Goal: Task Accomplishment & Management: Check status

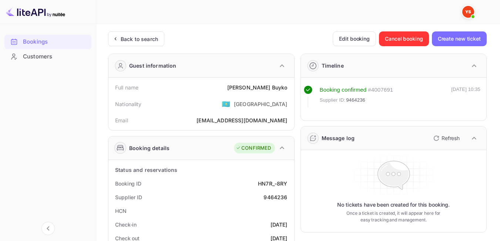
click at [132, 38] on div "Back to search" at bounding box center [139, 39] width 37 height 8
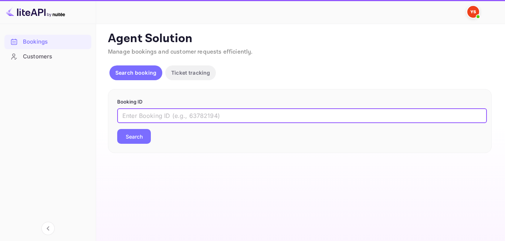
paste input "9355320"
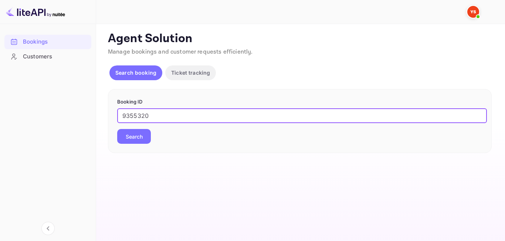
type input "9355320"
click at [136, 141] on button "Search" at bounding box center [134, 136] width 34 height 15
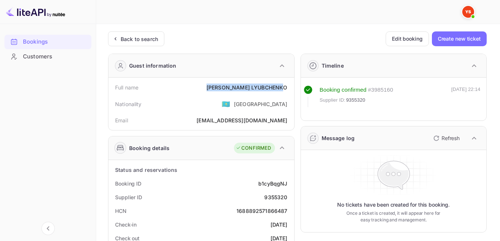
drag, startPoint x: 232, startPoint y: 87, endPoint x: 284, endPoint y: 92, distance: 52.8
click at [284, 92] on div "Full name [PERSON_NAME]" at bounding box center [201, 88] width 180 height 14
drag, startPoint x: 221, startPoint y: 97, endPoint x: 213, endPoint y: 54, distance: 42.9
click at [221, 97] on div "Nationality 🇰🇿 [DEMOGRAPHIC_DATA]" at bounding box center [201, 103] width 180 height 19
click at [118, 36] on icon at bounding box center [115, 38] width 8 height 7
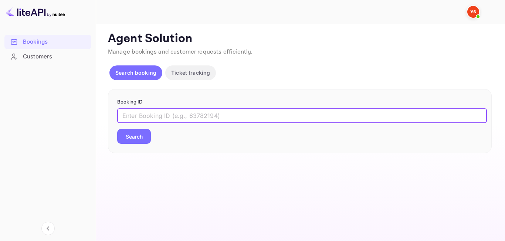
paste input "9335382"
type input "9335382"
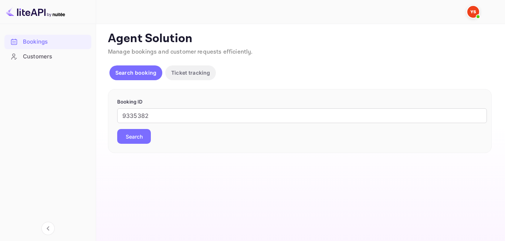
click at [140, 140] on button "Search" at bounding box center [134, 136] width 34 height 15
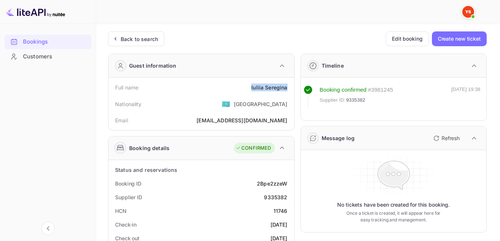
drag, startPoint x: 249, startPoint y: 84, endPoint x: 293, endPoint y: 87, distance: 44.8
click at [293, 87] on div "Full name [PERSON_NAME] Nationality 🇰🇿 [DEMOGRAPHIC_DATA] Email [EMAIL_ADDRESS]…" at bounding box center [201, 104] width 186 height 53
click at [215, 108] on div "Nationality 🇰🇿 [DEMOGRAPHIC_DATA]" at bounding box center [201, 103] width 180 height 19
click at [149, 41] on div "Back to search" at bounding box center [139, 39] width 37 height 8
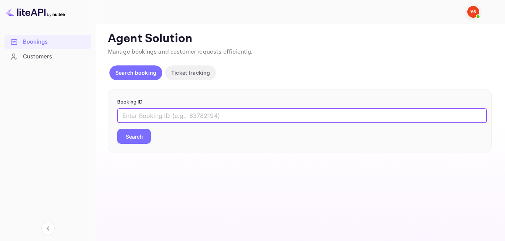
paste input "9583708"
type input "9583708"
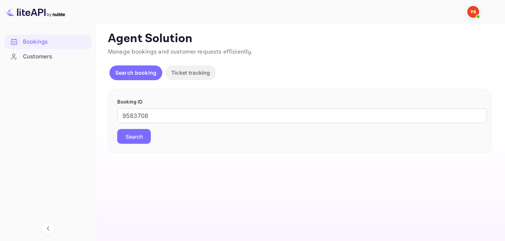
click at [142, 137] on button "Search" at bounding box center [134, 136] width 34 height 15
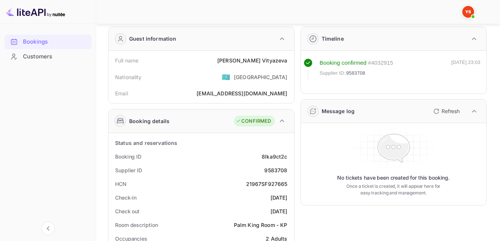
scroll to position [31, 0]
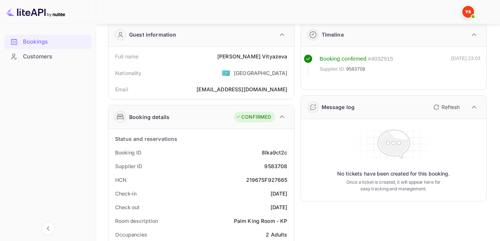
click at [248, 57] on div "[PERSON_NAME]" at bounding box center [252, 57] width 70 height 8
drag, startPoint x: 243, startPoint y: 56, endPoint x: 291, endPoint y: 57, distance: 47.7
click at [291, 57] on div "Full name [PERSON_NAME]" at bounding box center [201, 57] width 180 height 14
click at [218, 74] on div "Nationality 🇰🇿 [DEMOGRAPHIC_DATA]" at bounding box center [201, 72] width 180 height 19
